Goal: Find specific page/section: Find specific page/section

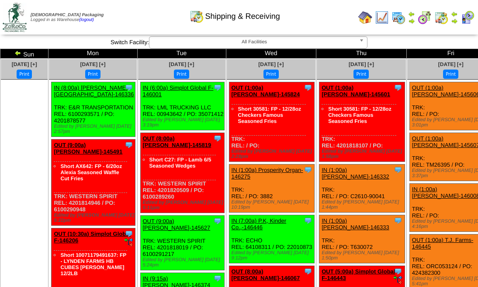
scroll to position [350, 0]
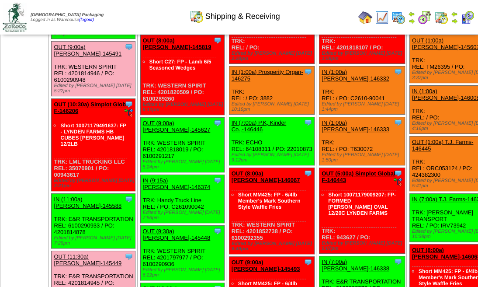
scroll to position [89, 0]
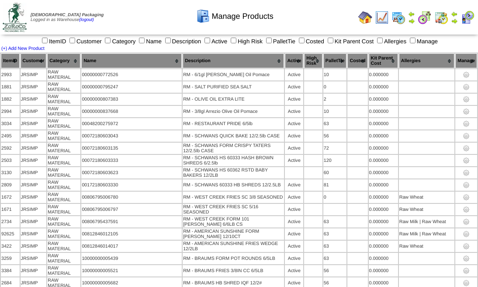
scroll to position [1047, 0]
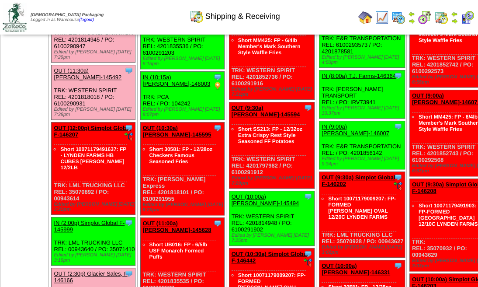
scroll to position [350, 0]
